Goal: Information Seeking & Learning: Learn about a topic

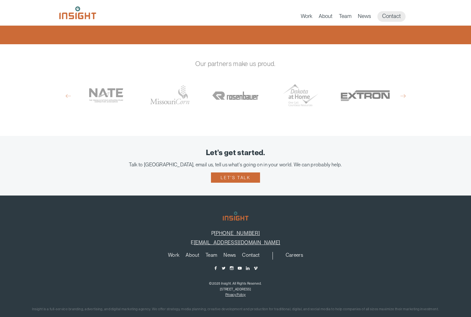
scroll to position [369, 0]
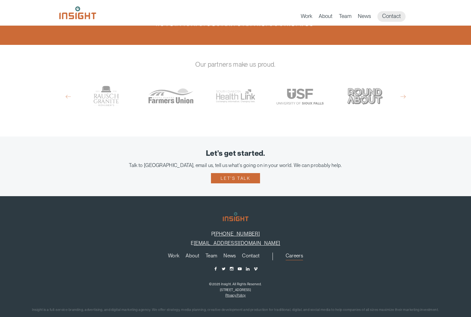
click at [297, 254] on link "Careers" at bounding box center [294, 257] width 17 height 7
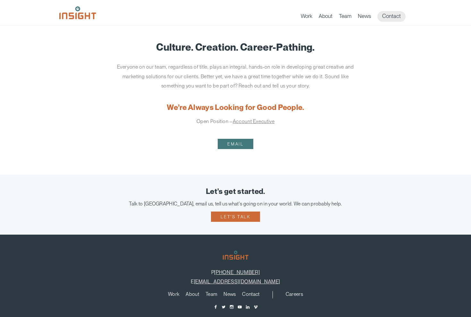
click at [242, 144] on link "Email" at bounding box center [235, 144] width 35 height 10
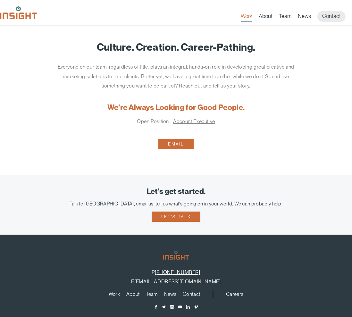
click at [246, 13] on link "Work" at bounding box center [247, 17] width 12 height 9
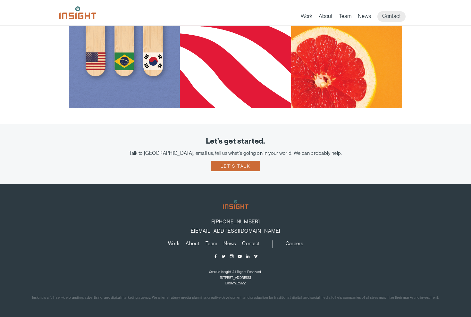
scroll to position [647, 0]
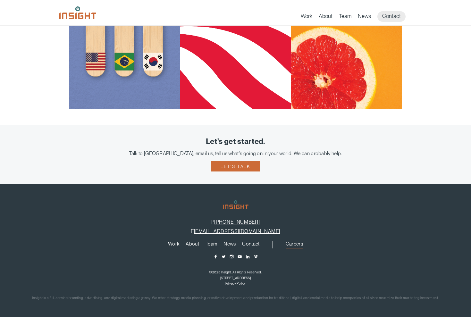
click at [292, 246] on link "Careers" at bounding box center [294, 245] width 17 height 7
